Goal: Find specific page/section: Find specific page/section

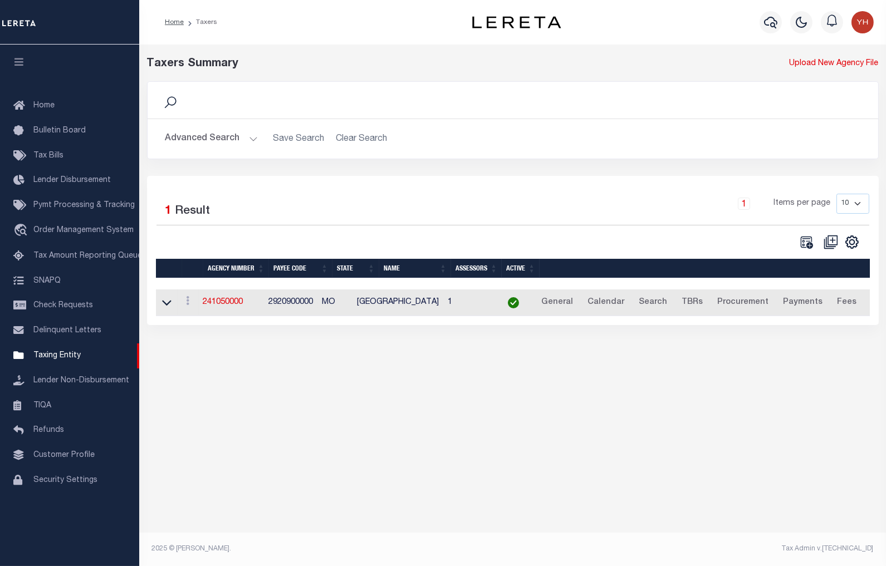
click at [207, 134] on button "Advanced Search" at bounding box center [211, 139] width 92 height 22
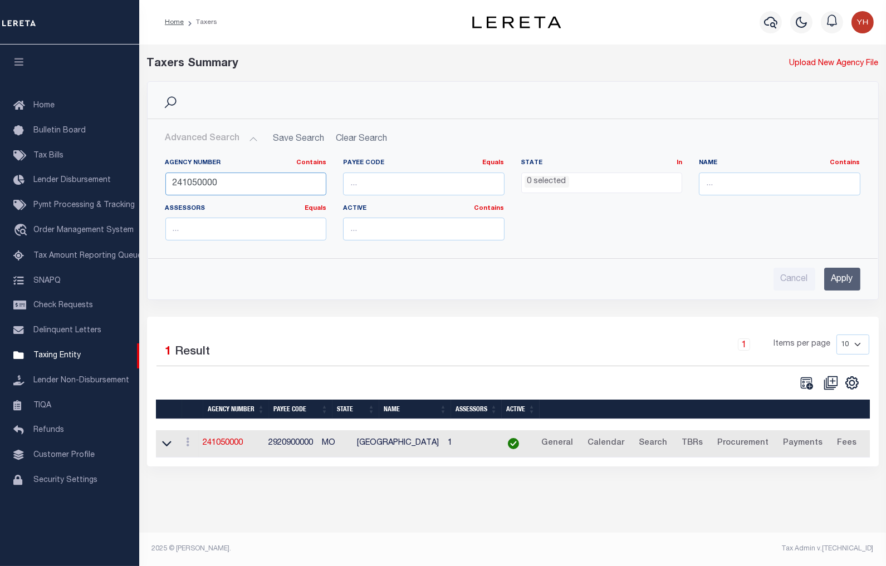
click at [202, 177] on input "241050000" at bounding box center [245, 184] width 161 height 23
type input "110330000"
click at [854, 282] on input "Apply" at bounding box center [842, 279] width 36 height 23
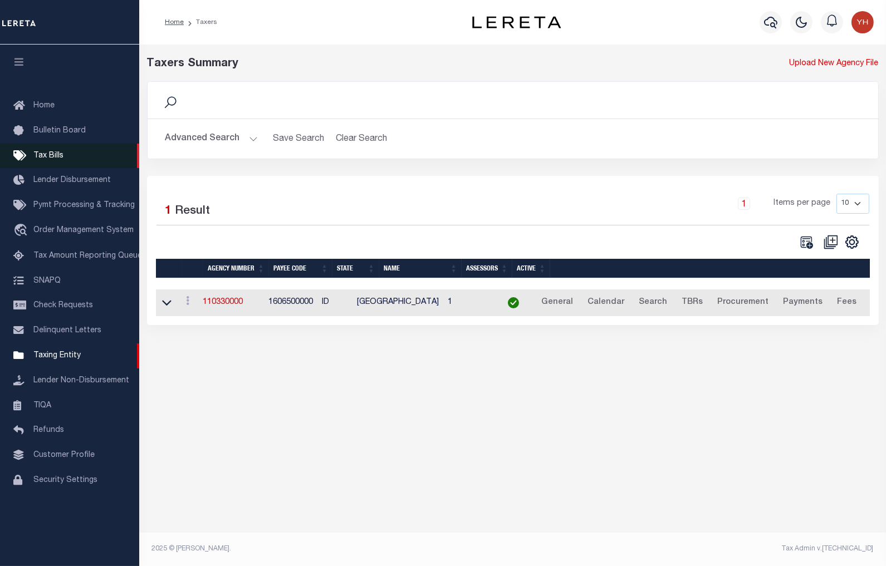
click at [57, 153] on span "Tax Bills" at bounding box center [48, 156] width 30 height 8
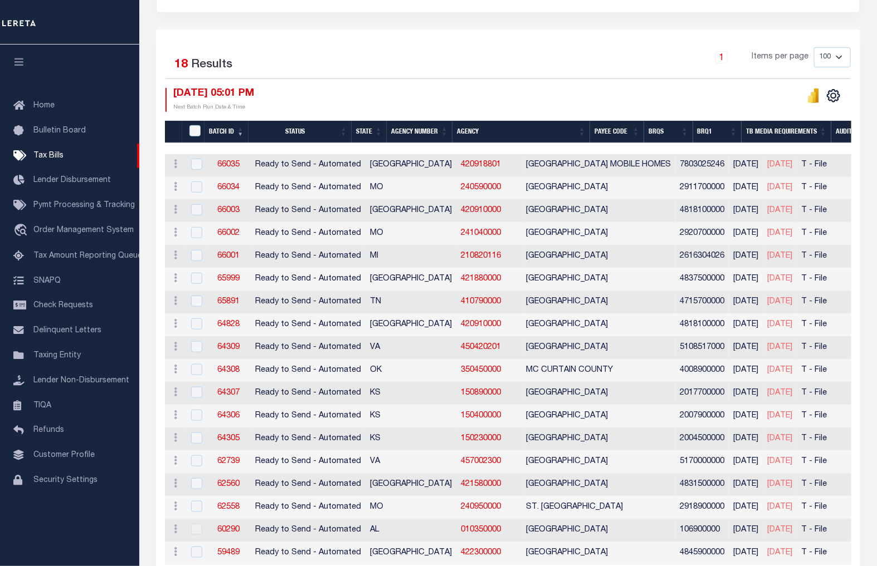
scroll to position [247, 0]
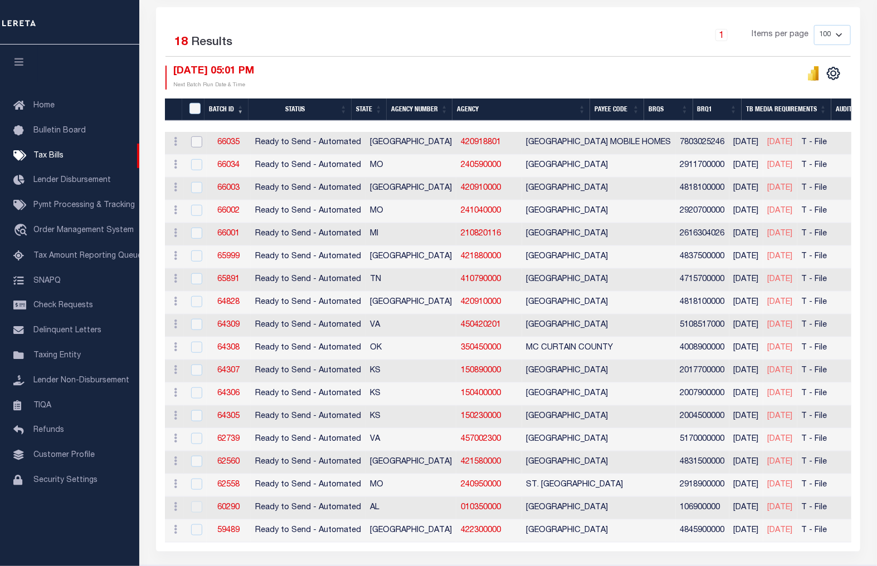
click at [197, 145] on input "checkbox" at bounding box center [196, 141] width 11 height 11
checkbox input "true"
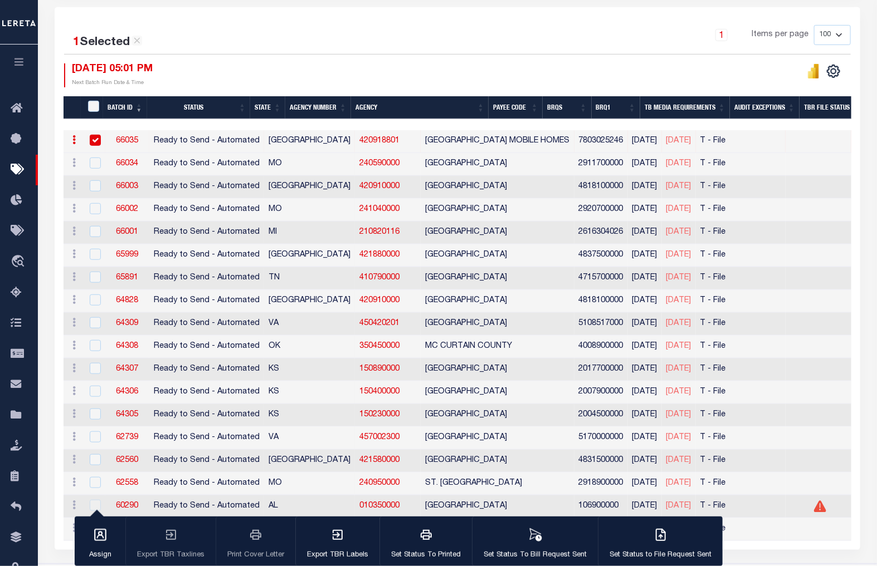
click at [288, 77] on div "[DATE] 05:01 PM Next Batch Run Date & Time" at bounding box center [260, 75] width 393 height 24
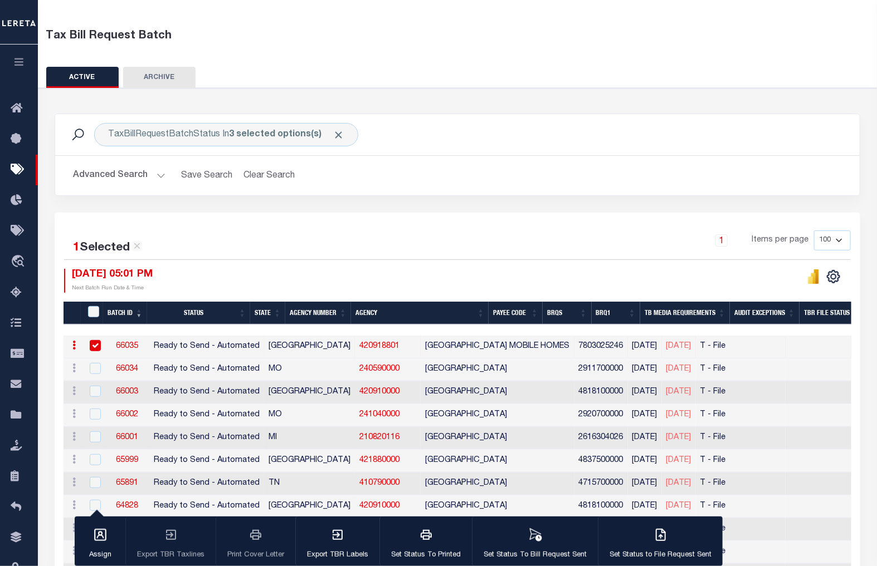
scroll to position [0, 0]
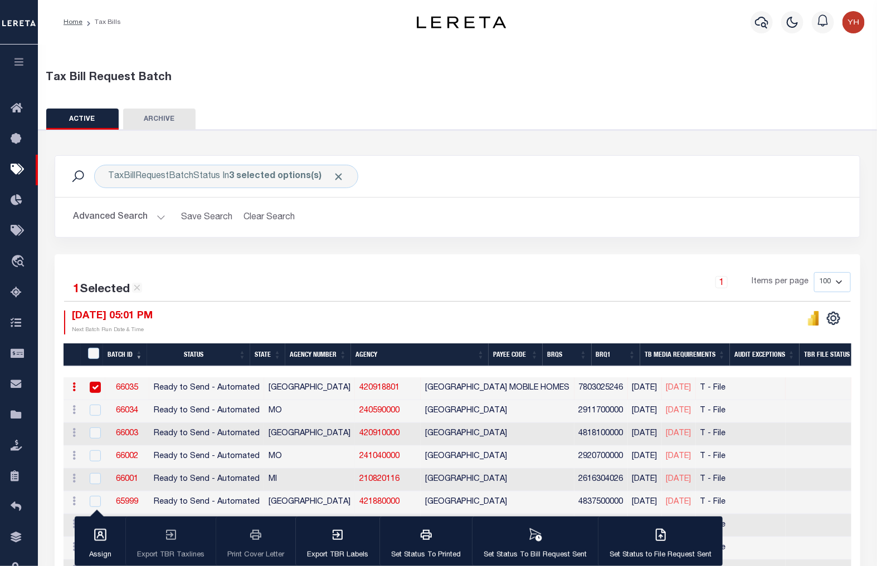
click at [136, 223] on button "Advanced Search" at bounding box center [119, 218] width 92 height 22
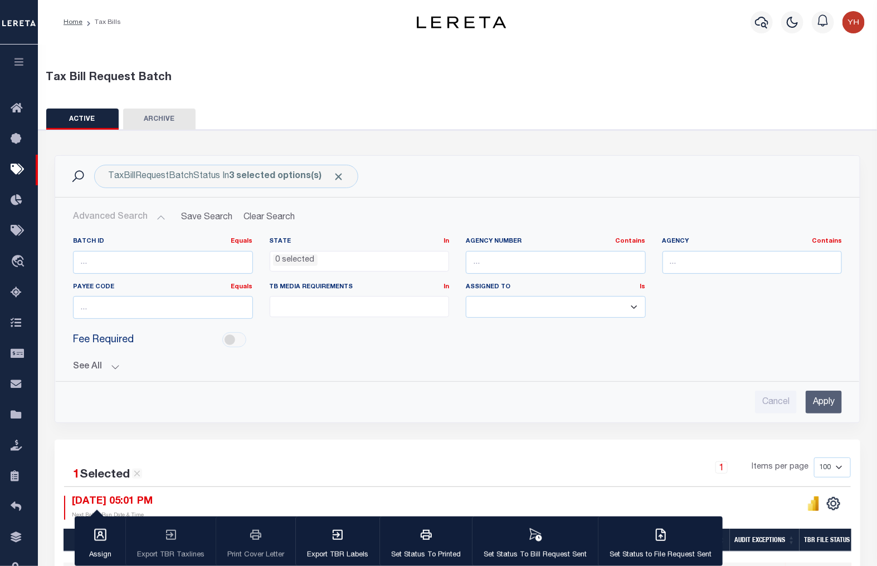
click at [14, 63] on icon "button" at bounding box center [19, 62] width 13 height 10
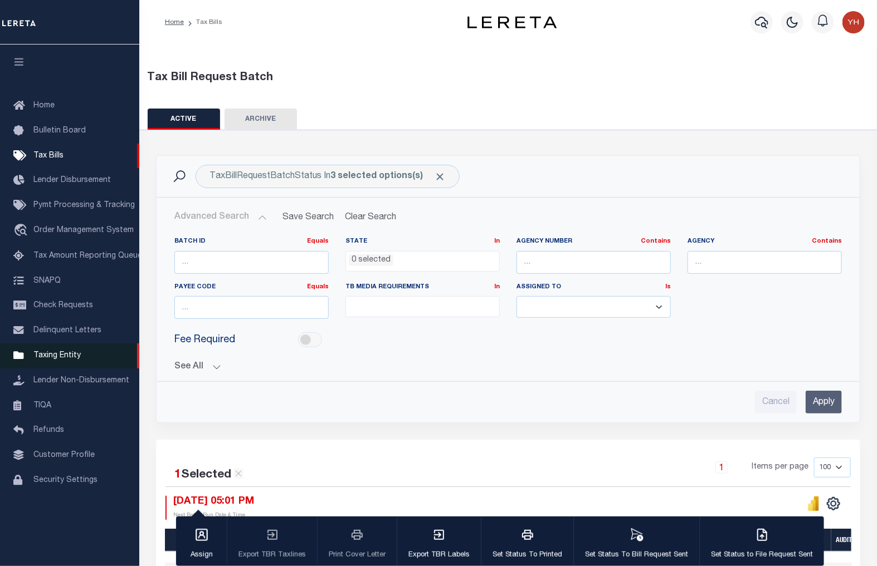
click at [49, 360] on span "Taxing Entity" at bounding box center [56, 356] width 47 height 8
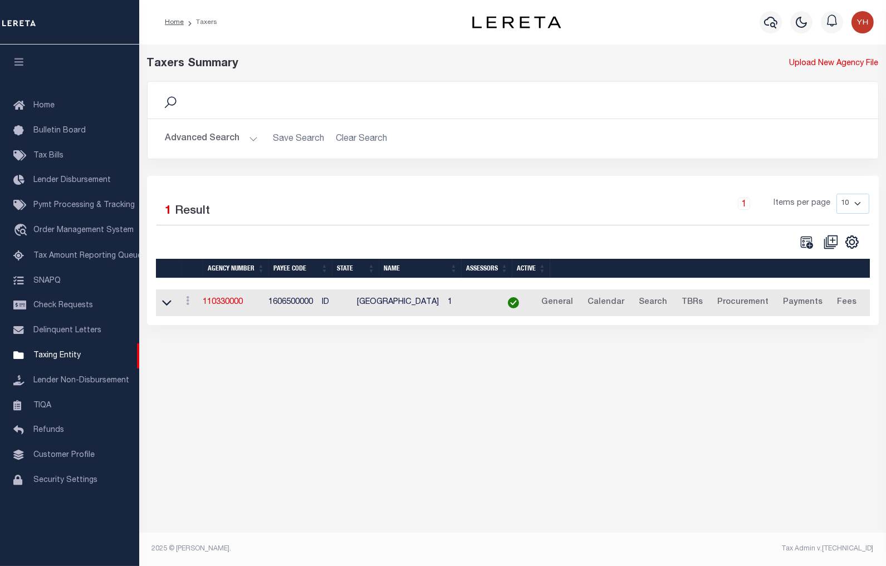
click at [200, 143] on button "Advanced Search" at bounding box center [211, 139] width 92 height 22
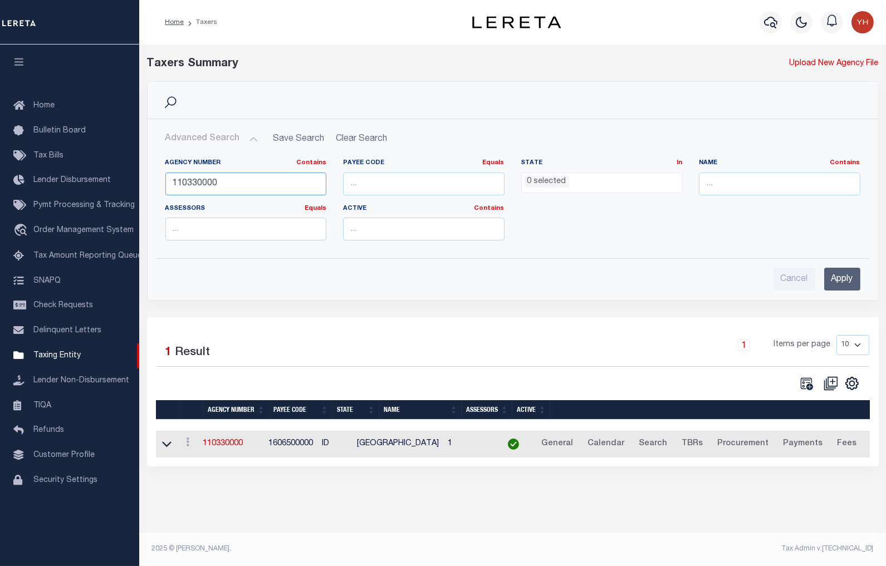
click at [210, 182] on input "110330000" at bounding box center [245, 184] width 161 height 23
paste input "210450204"
type input "210450204"
click at [834, 285] on input "Apply" at bounding box center [842, 279] width 36 height 23
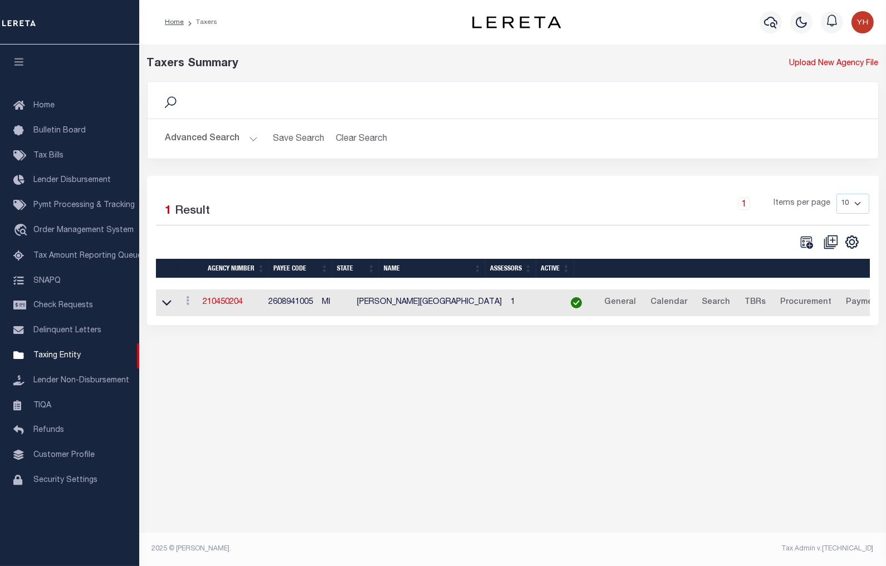
click at [206, 138] on button "Advanced Search" at bounding box center [211, 139] width 92 height 22
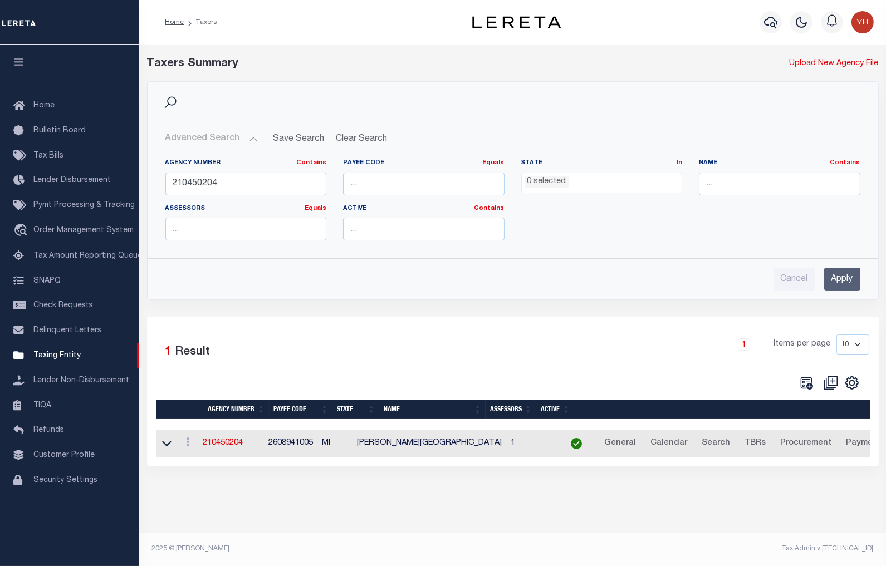
click at [206, 138] on button "Advanced Search" at bounding box center [211, 139] width 92 height 22
